Goal: Find specific page/section: Find specific page/section

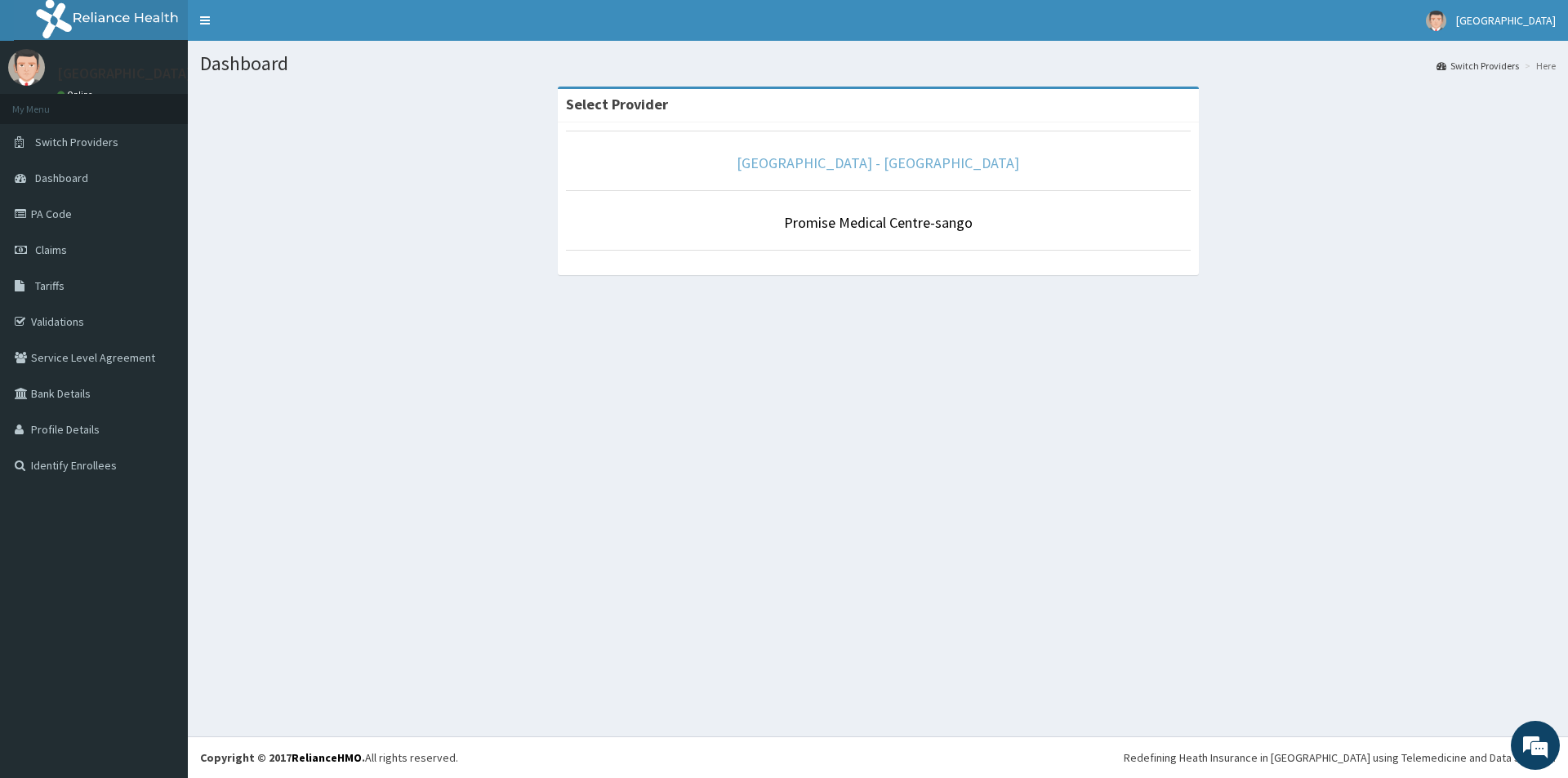
click at [859, 156] on link "[GEOGRAPHIC_DATA] - [GEOGRAPHIC_DATA]" at bounding box center [878, 162] width 283 height 19
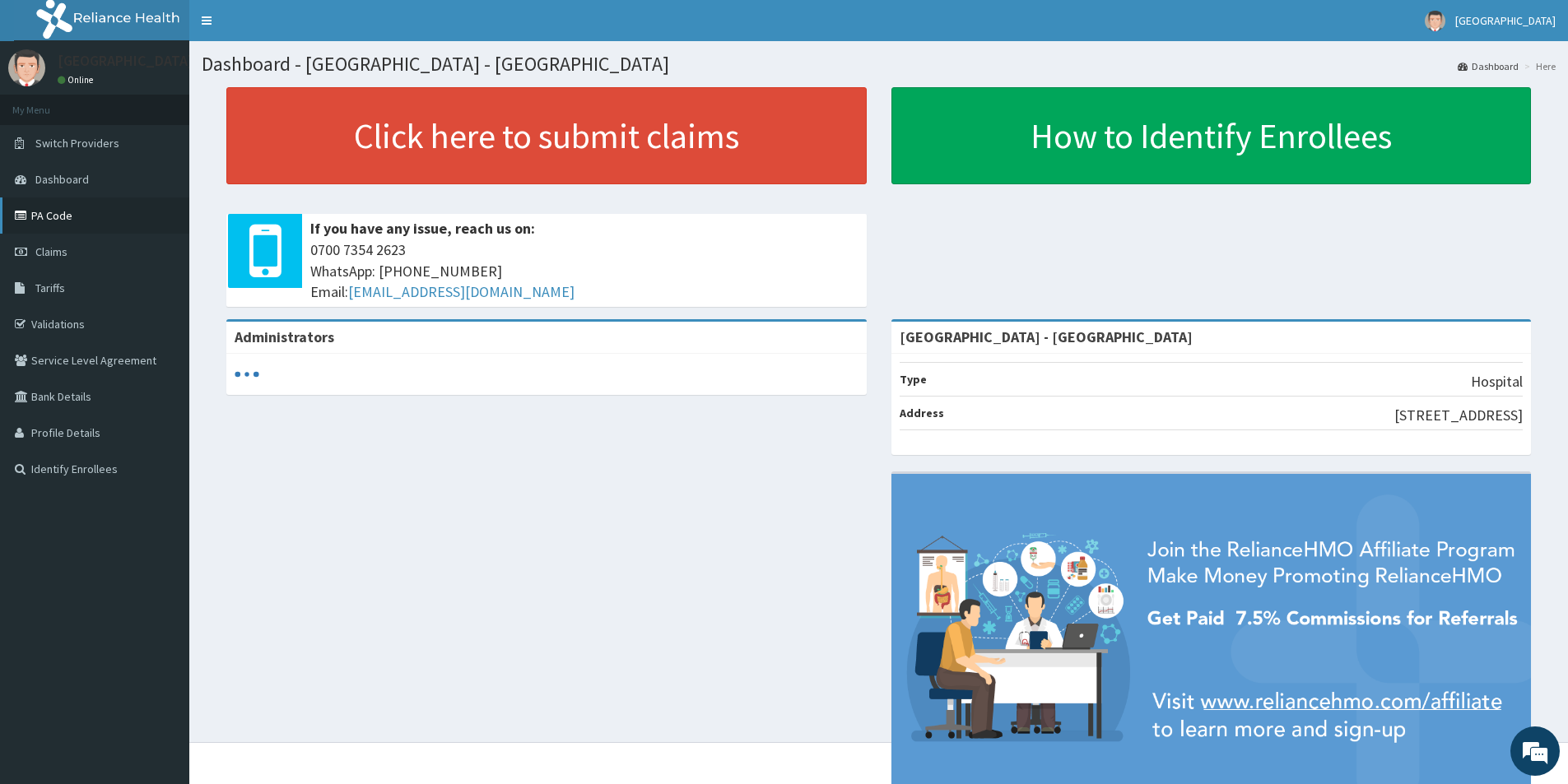
click at [58, 218] on link "PA Code" at bounding box center [94, 215] width 190 height 36
